Goal: Use online tool/utility: Utilize a website feature to perform a specific function

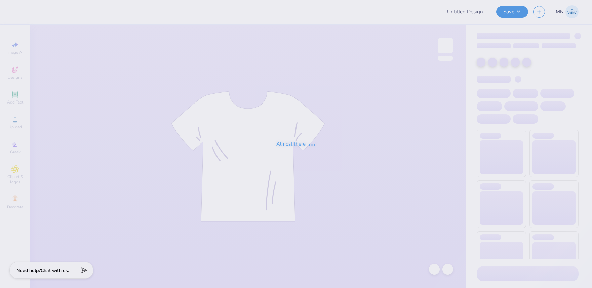
type input "Illi Volley Merch!"
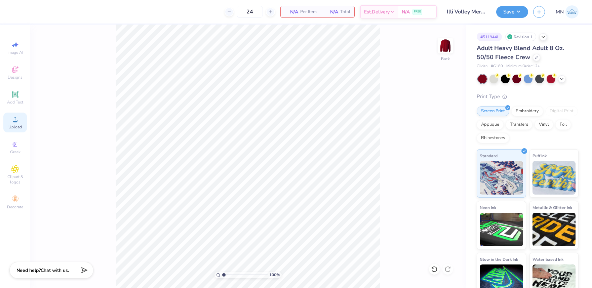
click at [17, 123] on icon at bounding box center [15, 119] width 8 height 8
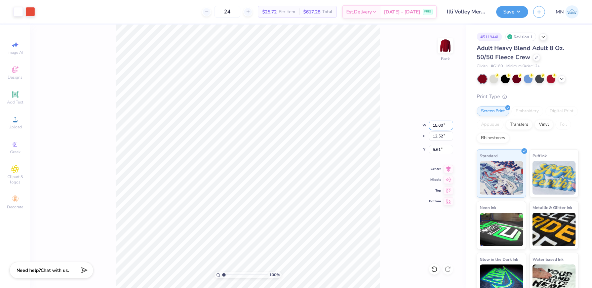
click at [439, 124] on input "15.00" at bounding box center [441, 125] width 24 height 9
type input "12.00"
type input "10.02"
click at [440, 148] on input "6.86" at bounding box center [441, 149] width 24 height 9
type input "3.00"
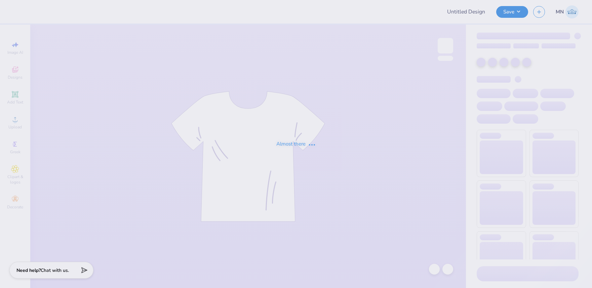
type input "Illi Volley Merch!"
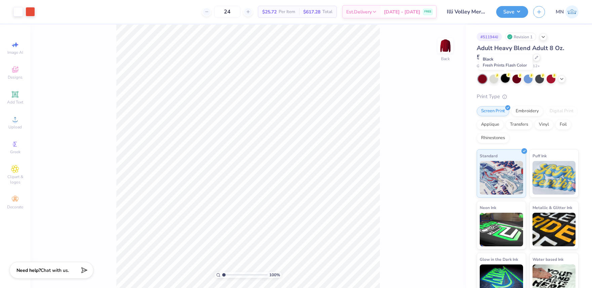
click at [509, 80] on div at bounding box center [505, 78] width 9 height 9
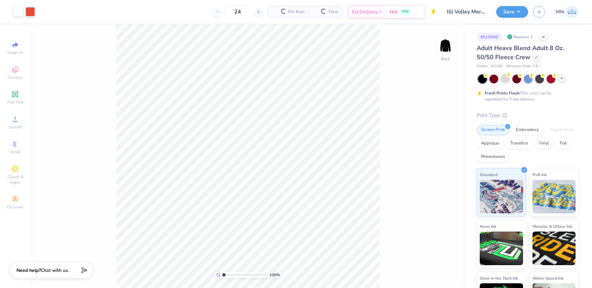
click at [561, 80] on icon at bounding box center [561, 78] width 5 height 5
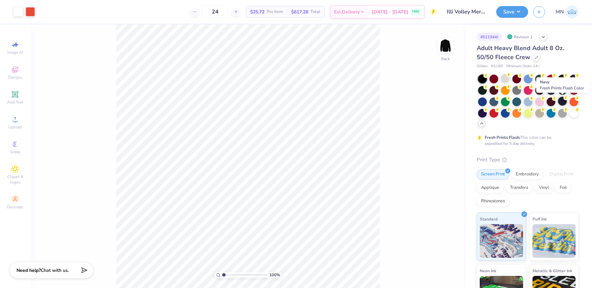
click at [562, 98] on div at bounding box center [562, 101] width 9 height 9
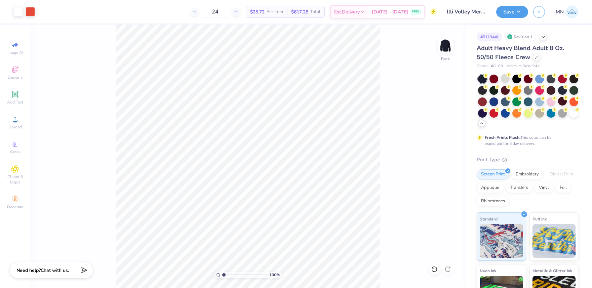
drag, startPoint x: 516, startPoint y: 8, endPoint x: 514, endPoint y: 17, distance: 9.6
click at [516, 8] on button "Save" at bounding box center [512, 12] width 32 height 12
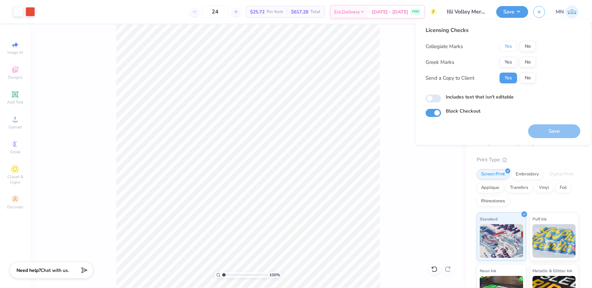
drag, startPoint x: 511, startPoint y: 47, endPoint x: 525, endPoint y: 56, distance: 16.3
click at [511, 47] on button "Yes" at bounding box center [508, 46] width 17 height 11
drag, startPoint x: 528, startPoint y: 58, endPoint x: 529, endPoint y: 109, distance: 50.5
click at [528, 59] on button "No" at bounding box center [528, 62] width 16 height 11
click at [553, 133] on button "Save" at bounding box center [554, 131] width 52 height 14
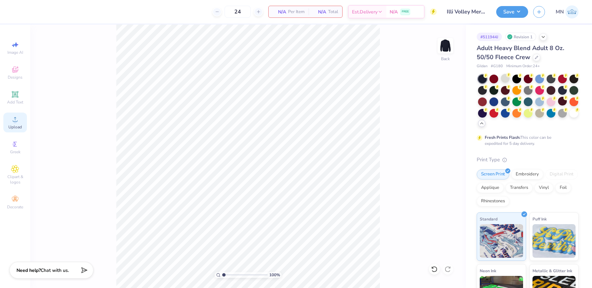
click at [10, 125] on span "Upload" at bounding box center [14, 126] width 13 height 5
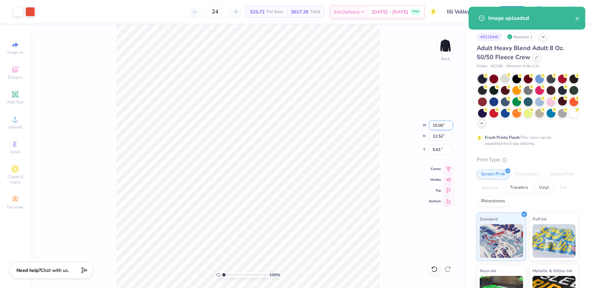
click at [439, 124] on input "15.00" at bounding box center [441, 125] width 24 height 9
type input "12.00"
type input "10.02"
click at [438, 148] on input "6.86" at bounding box center [441, 149] width 24 height 9
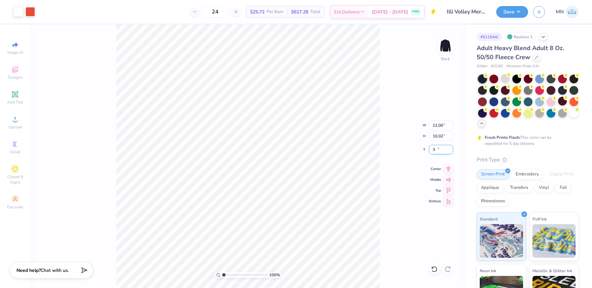
type input "3.00"
click at [407, 89] on div "100 % Back W 12.00 12.00 " H 10.02 10.02 " Y 3.00 3.00 " Center Middle Top Bott…" at bounding box center [248, 157] width 436 height 264
click at [505, 16] on button "Save" at bounding box center [512, 12] width 32 height 12
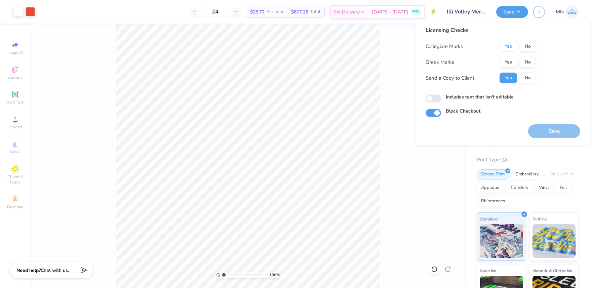
click at [512, 47] on button "Yes" at bounding box center [508, 46] width 17 height 11
drag, startPoint x: 532, startPoint y: 62, endPoint x: 529, endPoint y: 54, distance: 8.3
click at [532, 62] on button "No" at bounding box center [528, 62] width 16 height 11
click at [554, 130] on button "Save" at bounding box center [554, 131] width 52 height 14
